Goal: Information Seeking & Learning: Learn about a topic

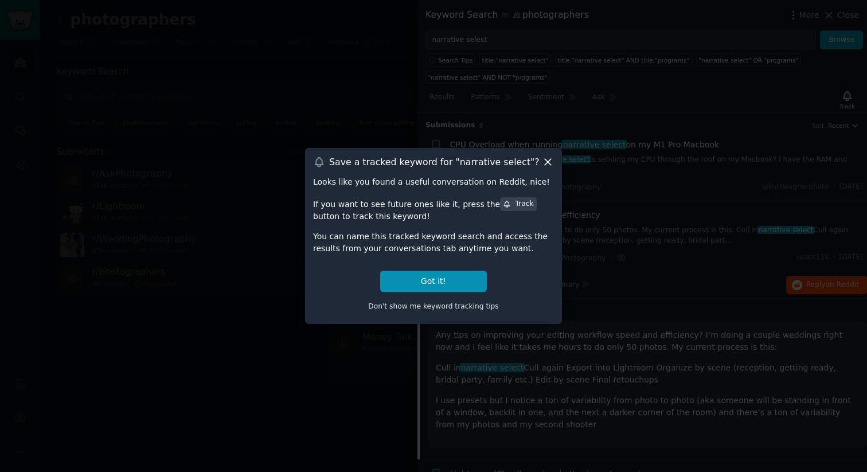
scroll to position [89, 0]
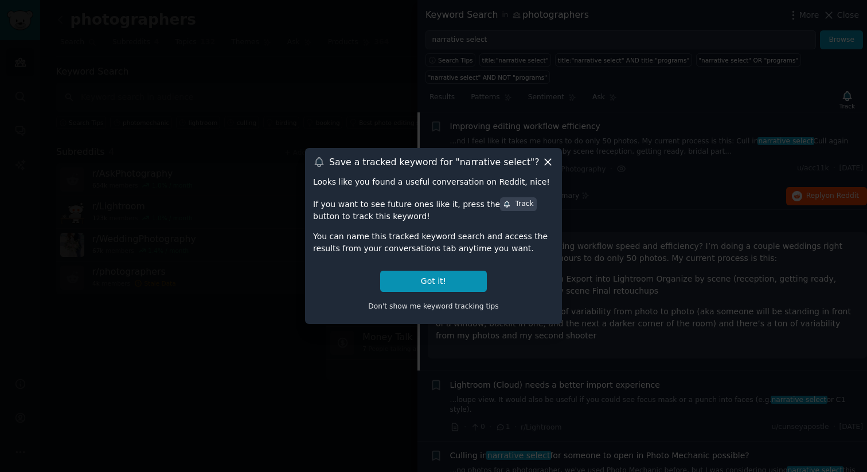
click at [547, 161] on icon at bounding box center [547, 162] width 6 height 6
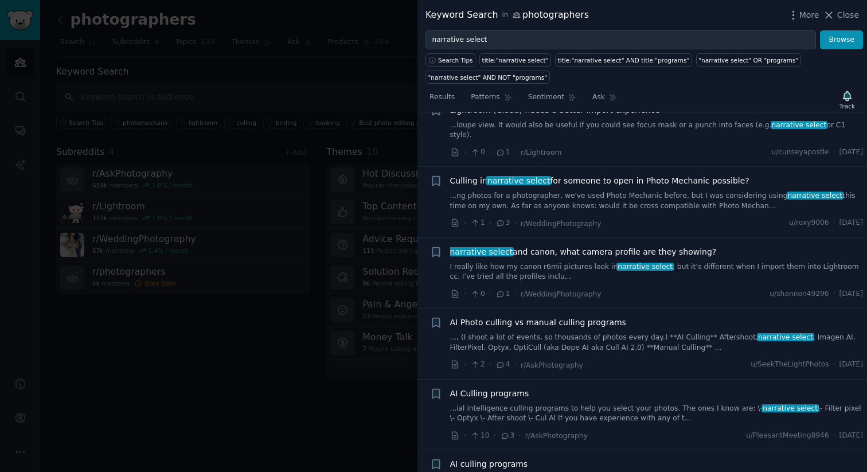
scroll to position [365, 0]
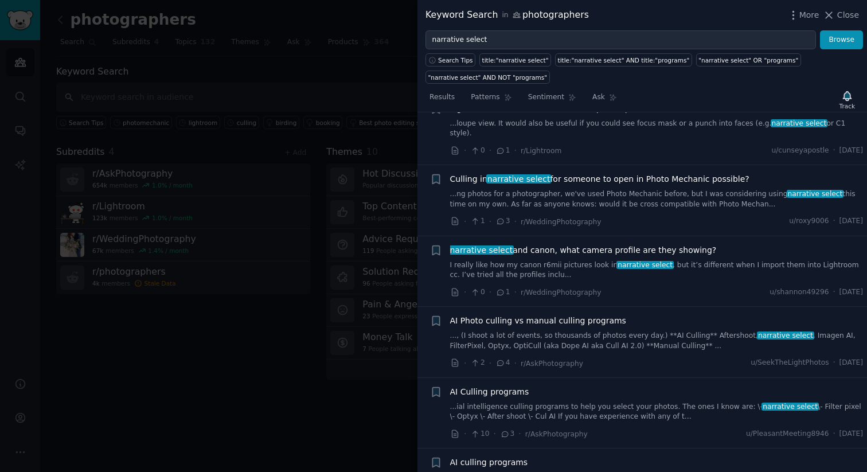
click at [602, 189] on link "...ng photos for a photographer, we've used Photo Mechanic before, but I was co…" at bounding box center [656, 199] width 413 height 20
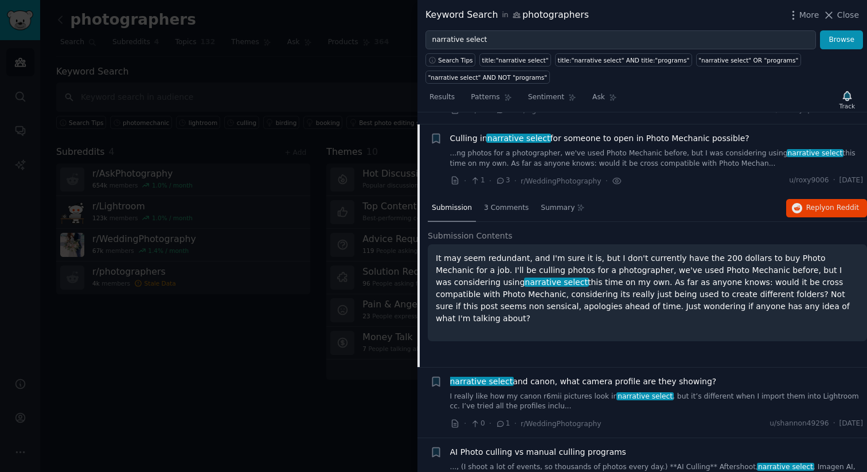
scroll to position [220, 0]
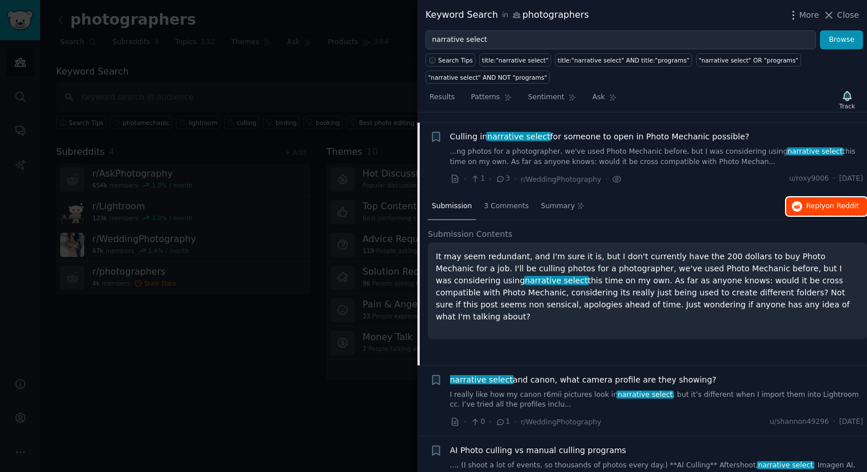
click at [810, 201] on span "Reply on Reddit" at bounding box center [832, 206] width 53 height 10
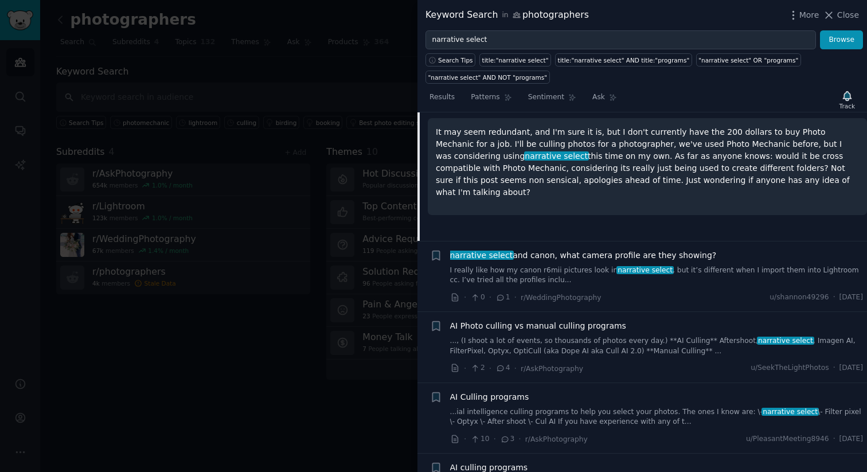
scroll to position [387, 0]
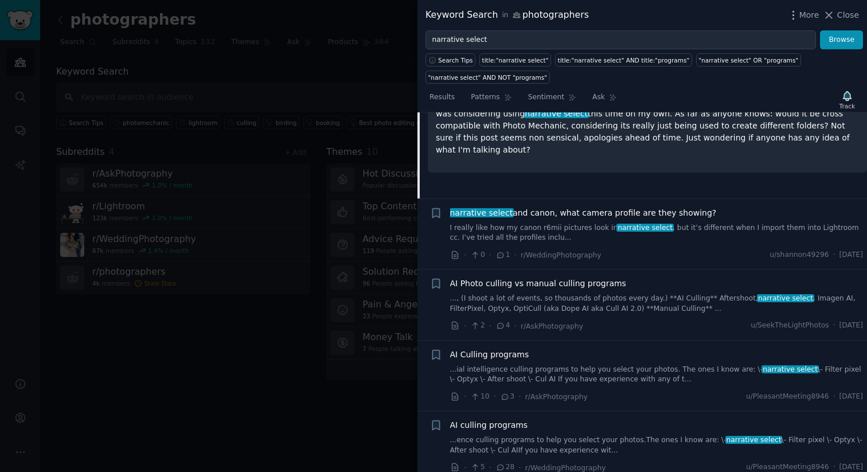
click at [574, 281] on div "AI Photo culling vs manual culling programs ..., (I shoot a lot of events, so t…" at bounding box center [656, 295] width 413 height 36
click at [603, 277] on span "AI Photo culling vs manual culling programs" at bounding box center [538, 283] width 176 height 12
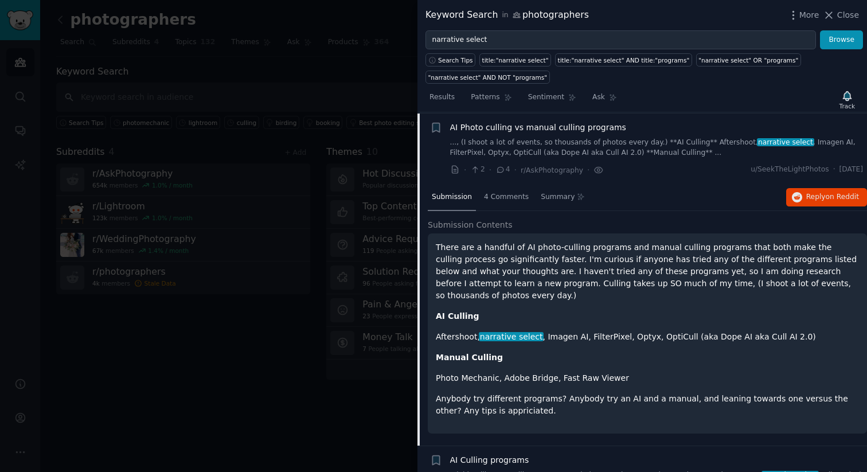
scroll to position [362, 0]
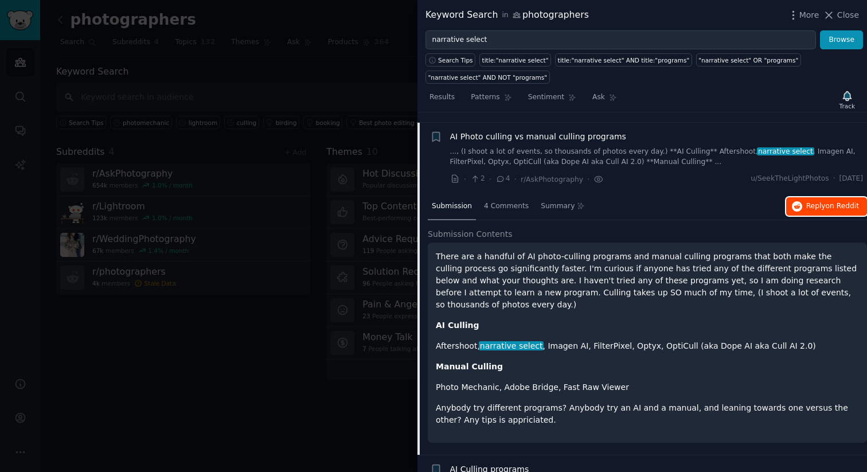
click at [826, 197] on button "Reply on Reddit" at bounding box center [826, 206] width 81 height 18
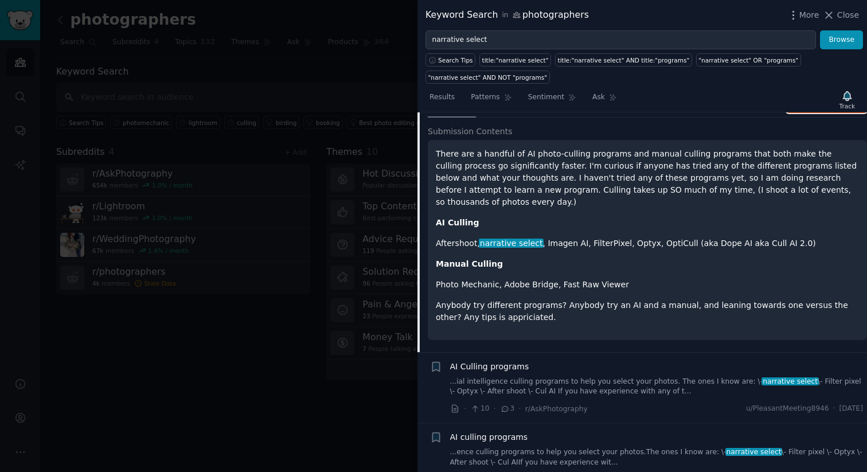
scroll to position [463, 0]
click at [577, 362] on div "AI Culling programs ...ial intelligence culling programs to help you select you…" at bounding box center [656, 380] width 413 height 36
click at [574, 378] on link "...ial intelligence culling programs to help you select your photos. The ones I…" at bounding box center [656, 388] width 413 height 20
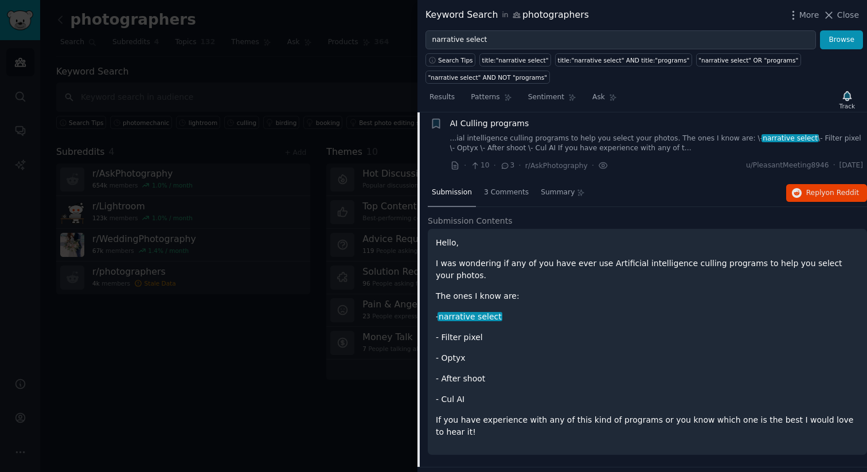
scroll to position [433, 0]
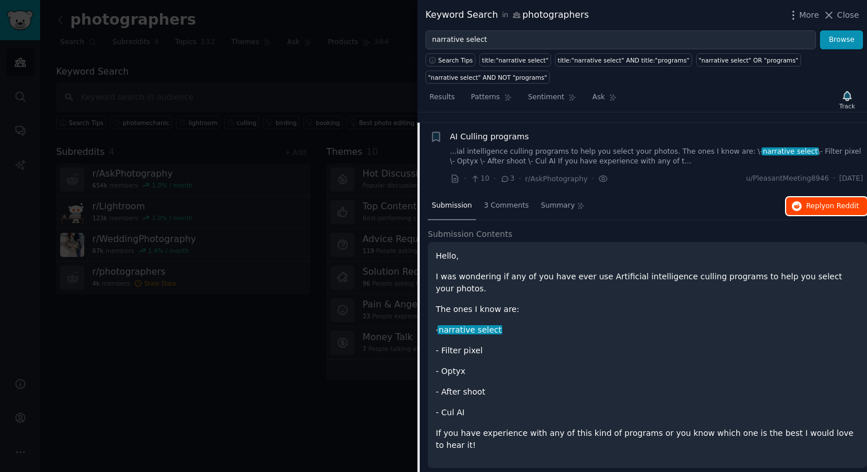
click at [803, 197] on button "Reply on Reddit" at bounding box center [826, 206] width 81 height 18
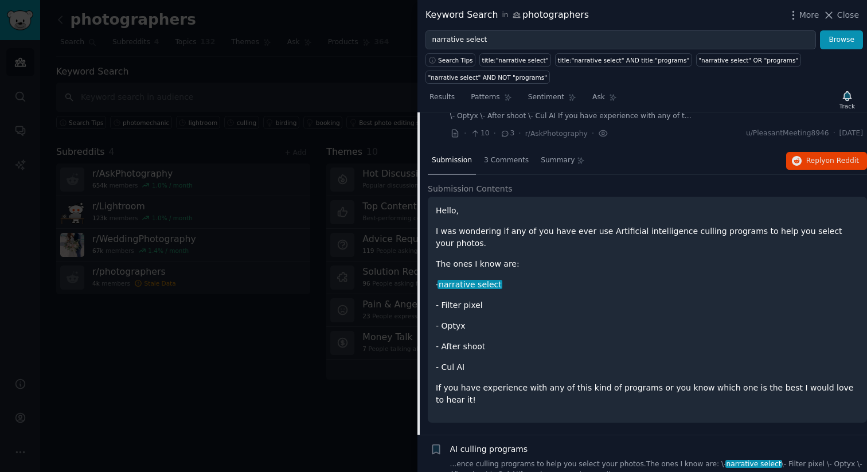
click at [553, 443] on div "AI culling programs" at bounding box center [656, 449] width 413 height 12
click at [556, 459] on link "...ence culling programs to help you select your photos. ​ The ones I know are:…" at bounding box center [656, 469] width 413 height 20
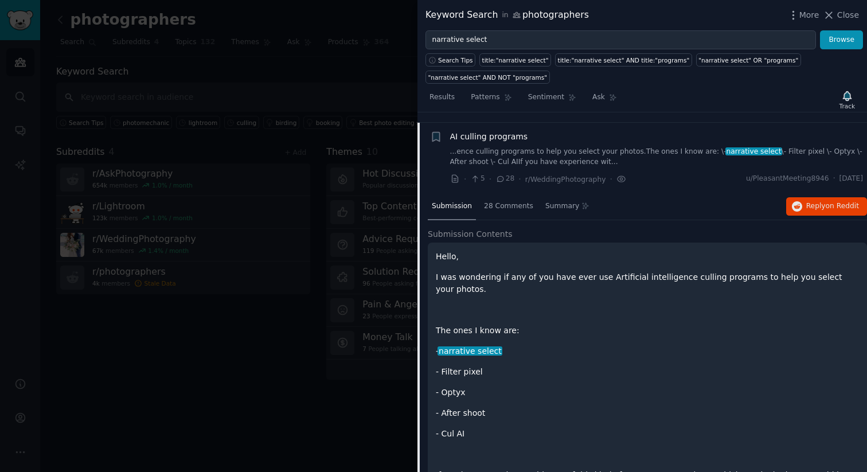
scroll to position [519, 0]
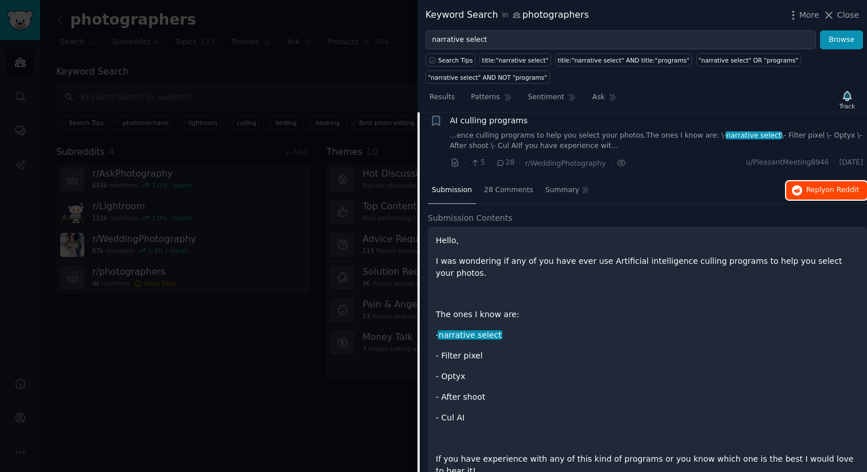
click at [795, 185] on icon "button" at bounding box center [796, 190] width 10 height 10
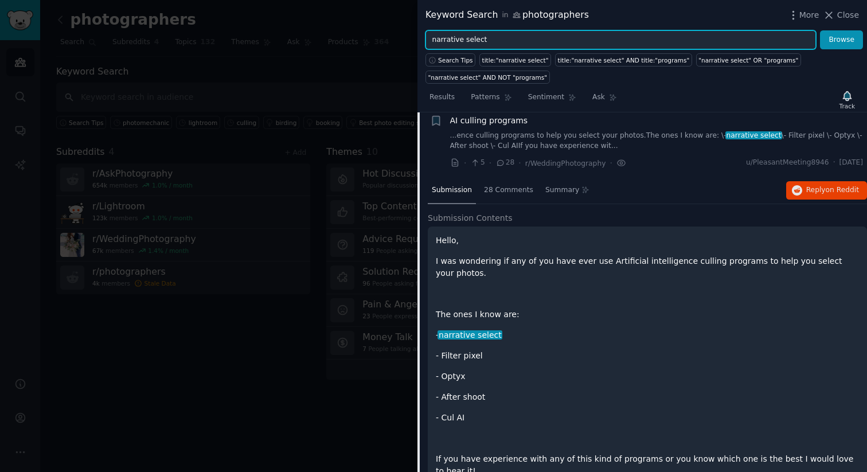
drag, startPoint x: 496, startPoint y: 39, endPoint x: 305, endPoint y: -19, distance: 199.6
click at [305, 0] on html "Audiences Search Conversations AI Reports Help Account More photographers Info …" at bounding box center [433, 236] width 867 height 472
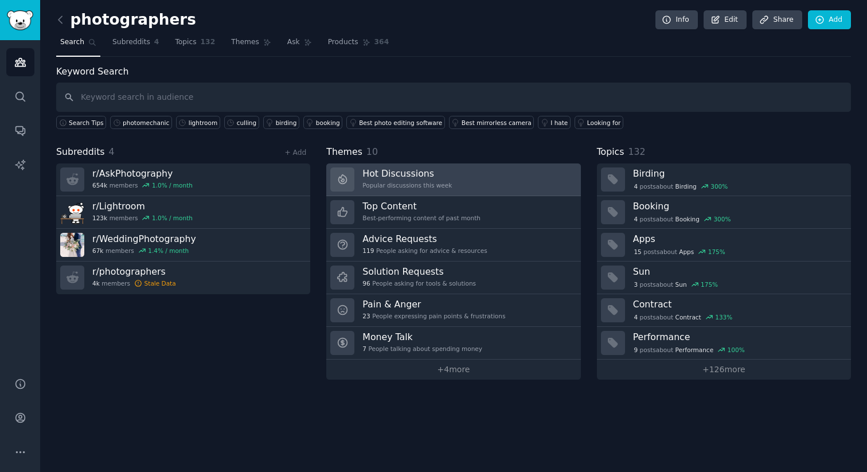
click at [454, 182] on link "Hot Discussions Popular discussions this week" at bounding box center [453, 179] width 254 height 33
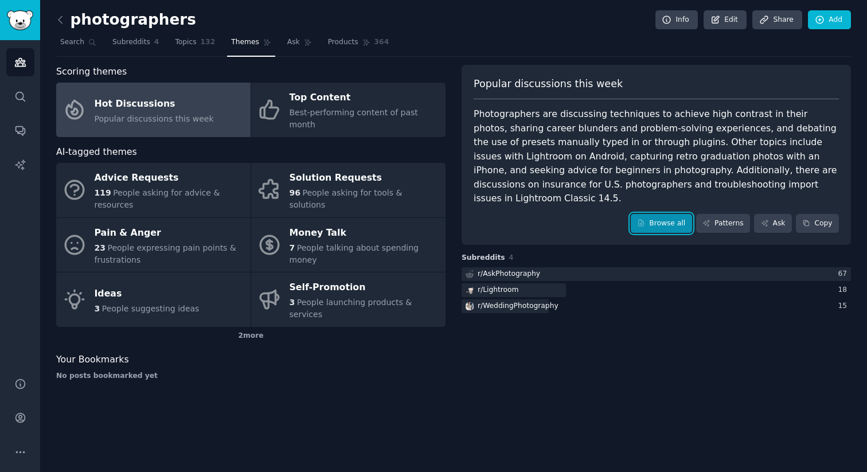
click at [656, 214] on link "Browse all" at bounding box center [660, 223] width 61 height 19
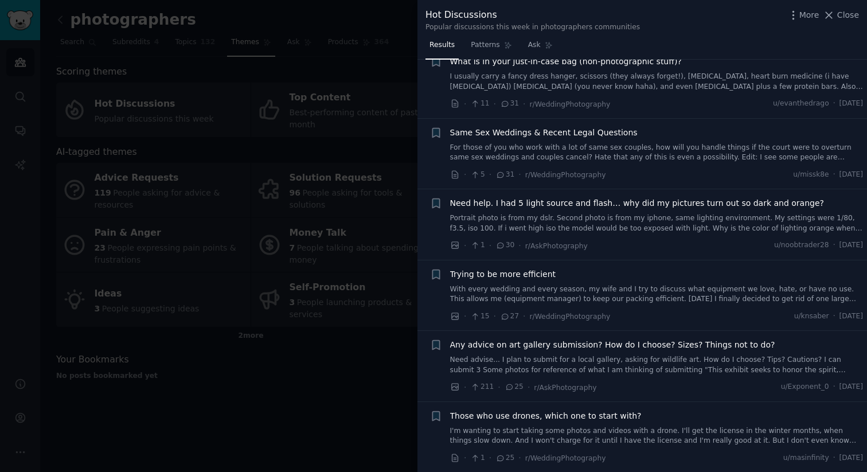
scroll to position [747, 0]
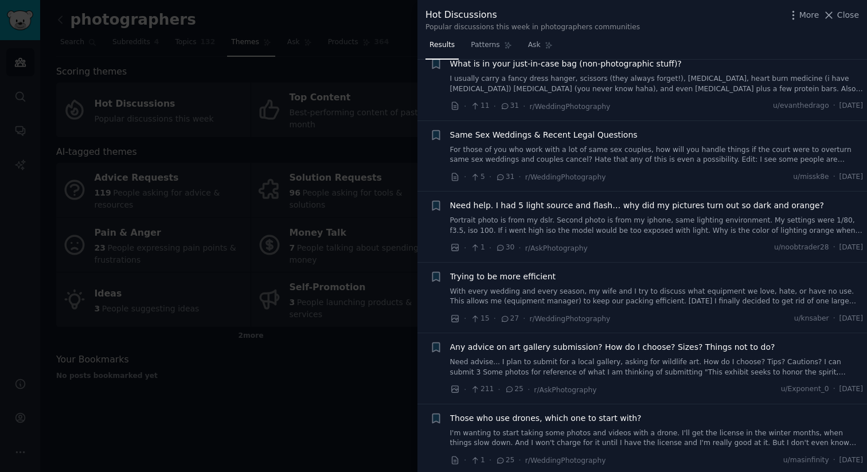
click at [568, 289] on link "With every wedding and every season, my wife and I try to discuss what equipmen…" at bounding box center [656, 297] width 413 height 20
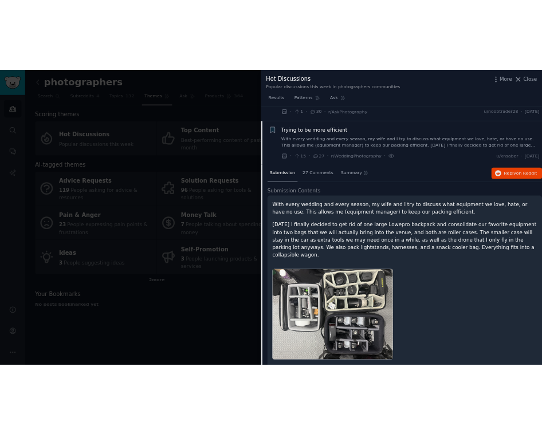
scroll to position [950, 0]
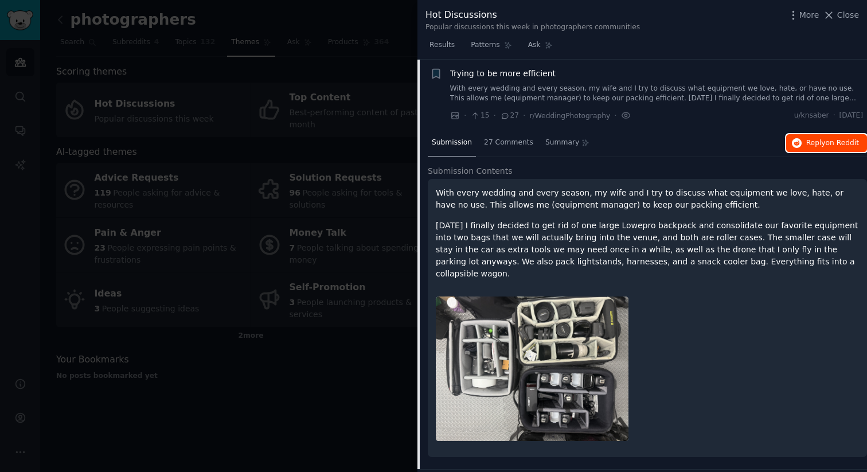
click at [825, 149] on button "Reply on Reddit" at bounding box center [826, 143] width 81 height 18
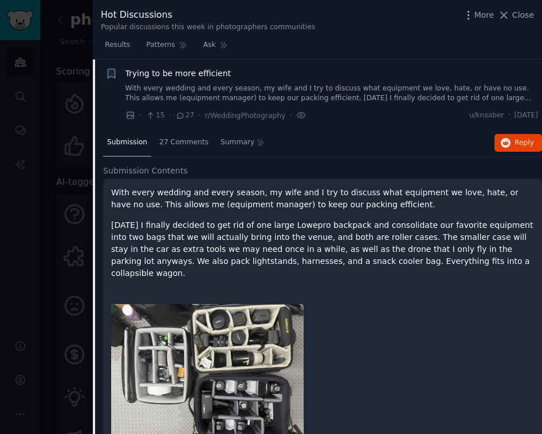
click at [88, 159] on div at bounding box center [271, 217] width 542 height 434
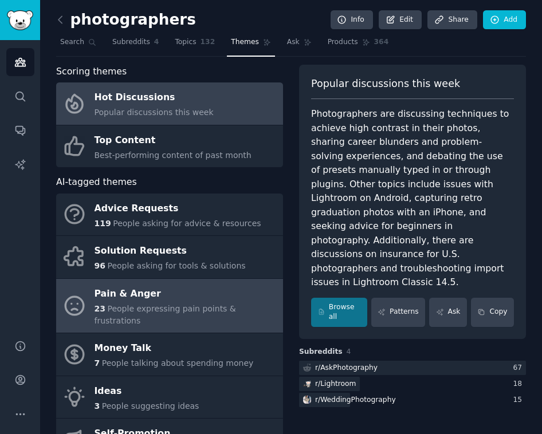
scroll to position [19, 0]
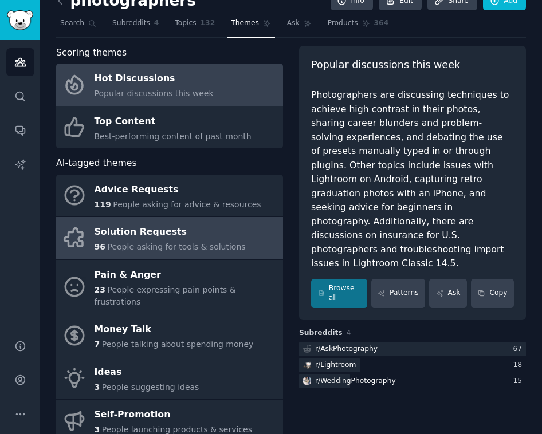
click at [146, 253] on link "Solution Requests 96 People asking for tools & solutions" at bounding box center [169, 238] width 227 height 42
